Goal: Navigation & Orientation: Find specific page/section

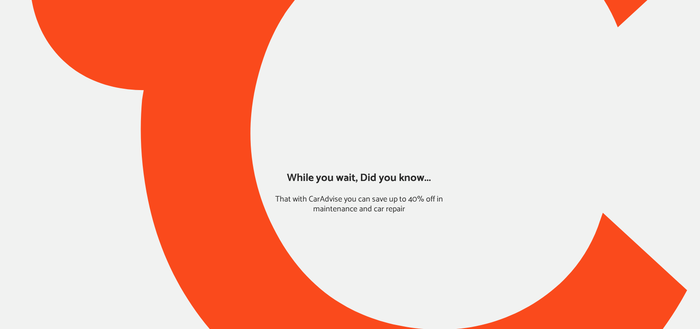
type input "*****"
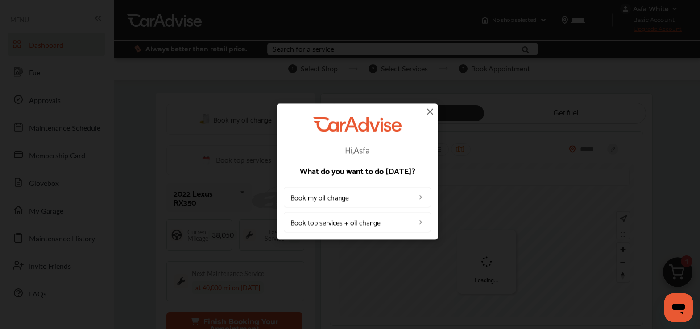
click at [433, 112] on img at bounding box center [430, 111] width 11 height 11
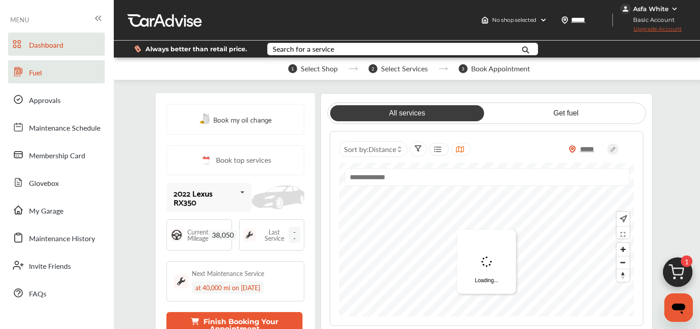
click at [67, 82] on link "Fuel" at bounding box center [56, 71] width 97 height 23
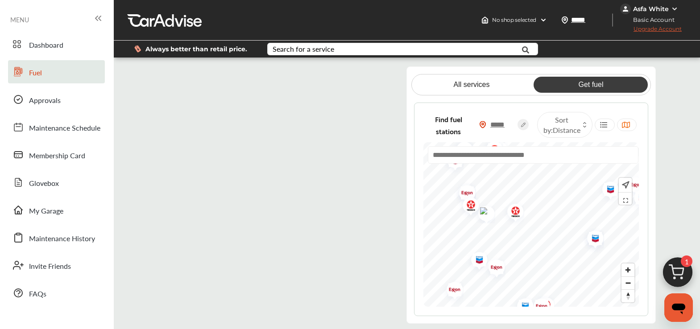
click at [498, 166] on div at bounding box center [531, 158] width 207 height 25
click at [498, 154] on input "text" at bounding box center [533, 154] width 211 height 17
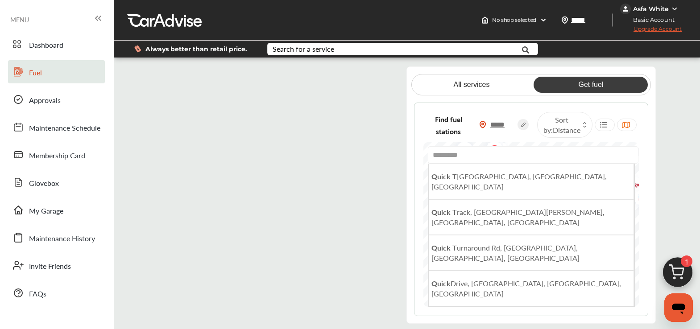
type input "**********"
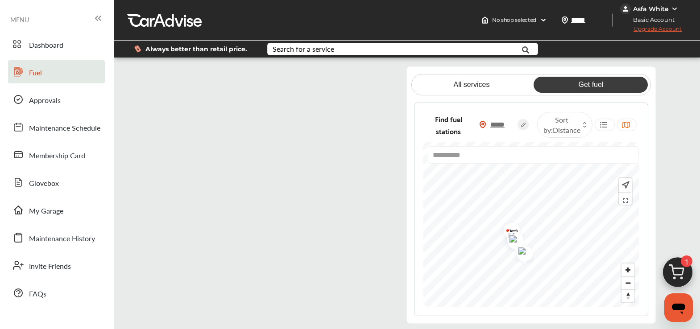
click at [477, 153] on input "**********" at bounding box center [533, 154] width 211 height 17
click at [604, 122] on icon at bounding box center [604, 124] width 8 height 7
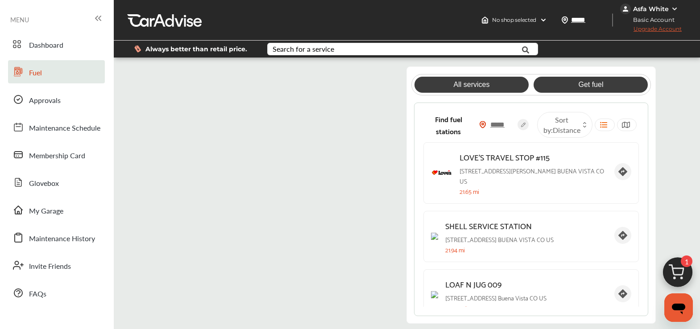
click at [477, 92] on link "All services" at bounding box center [472, 85] width 114 height 16
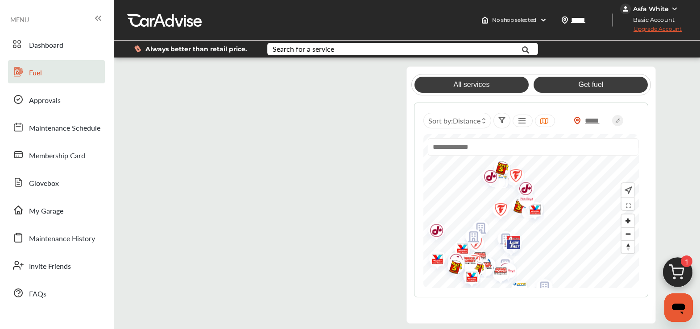
click at [567, 87] on link "Get fuel" at bounding box center [591, 85] width 114 height 16
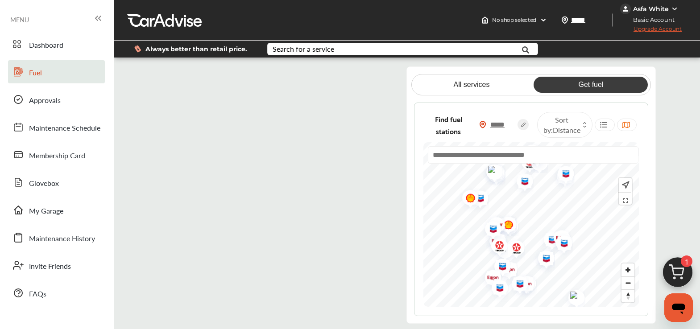
drag, startPoint x: 475, startPoint y: 233, endPoint x: 518, endPoint y: 216, distance: 46.3
click at [518, 216] on img "Map marker" at bounding box center [507, 225] width 24 height 22
click at [489, 158] on input "text" at bounding box center [533, 154] width 211 height 17
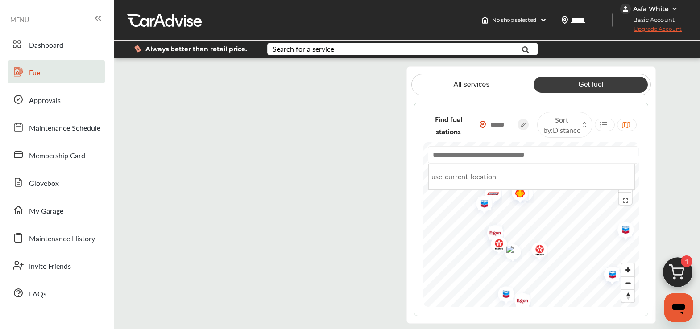
click at [508, 292] on img "Map marker" at bounding box center [503, 296] width 24 height 28
drag, startPoint x: 437, startPoint y: 259, endPoint x: 522, endPoint y: 257, distance: 84.9
click at [521, 258] on img "Map marker" at bounding box center [511, 253] width 24 height 28
click at [495, 292] on div "Find fuel stations ***** Sort by : Distance use-current-location" at bounding box center [531, 210] width 234 height 214
click at [466, 142] on div at bounding box center [532, 142] width 216 height 0
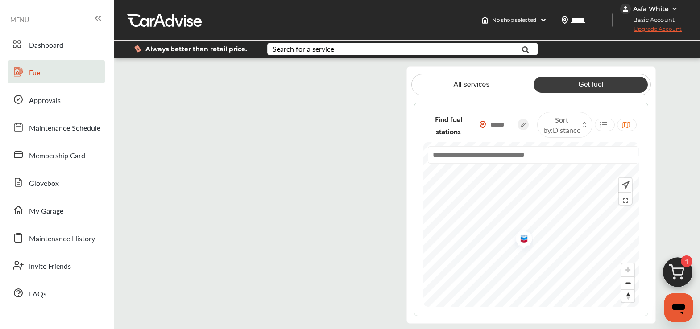
click at [523, 237] on img "Map marker" at bounding box center [521, 240] width 24 height 28
click at [567, 292] on html "My Account Dashboard Approvals Maintenance Schedule Membership Card Fuel Gloveb…" at bounding box center [350, 164] width 700 height 329
click at [504, 142] on div at bounding box center [532, 142] width 216 height 0
click at [476, 232] on img "Map marker" at bounding box center [475, 231] width 24 height 28
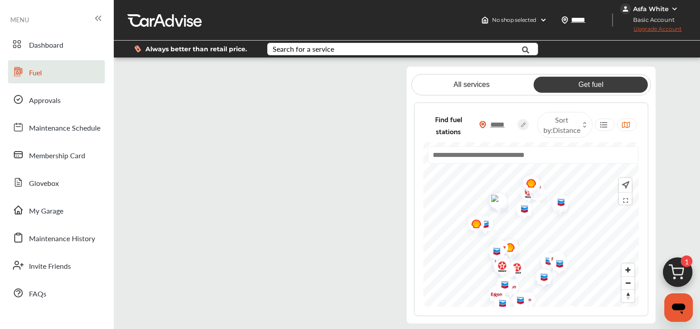
click at [601, 125] on icon at bounding box center [604, 124] width 8 height 7
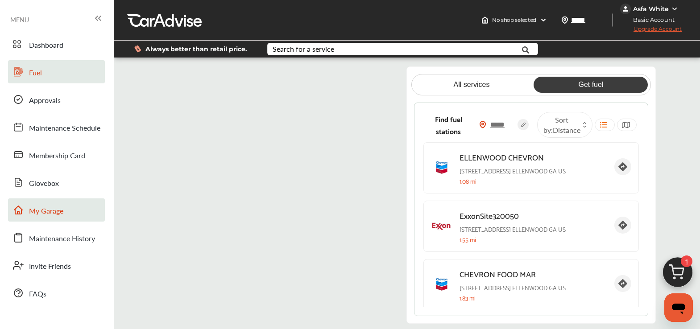
click at [54, 214] on span "My Garage" at bounding box center [46, 212] width 34 height 12
